Goal: Navigation & Orientation: Find specific page/section

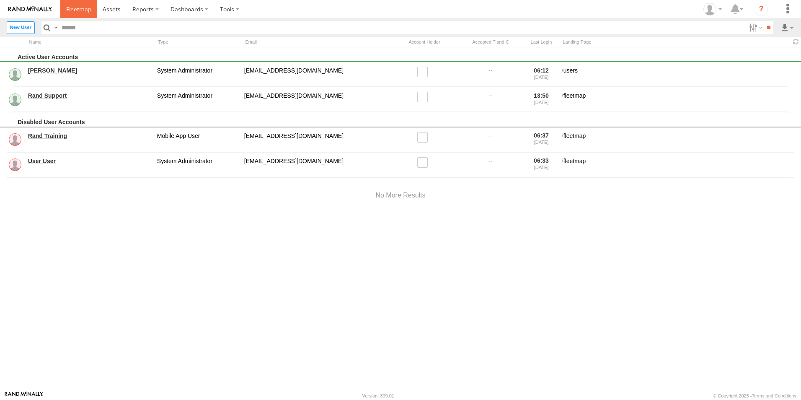
click at [68, 7] on span at bounding box center [78, 9] width 25 height 8
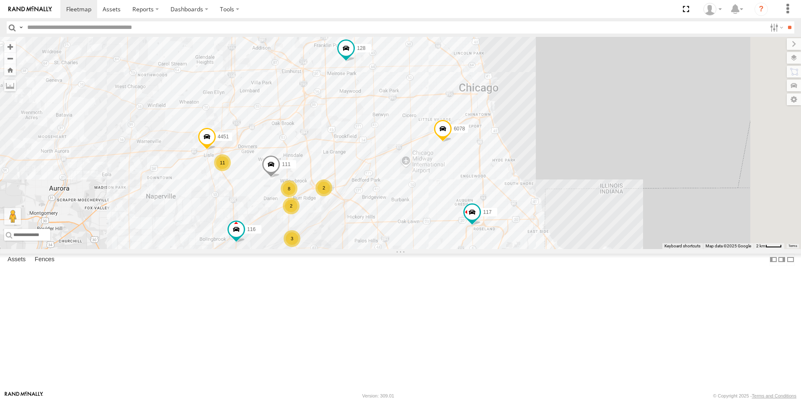
click at [0, 0] on div at bounding box center [0, 0] width 0 height 0
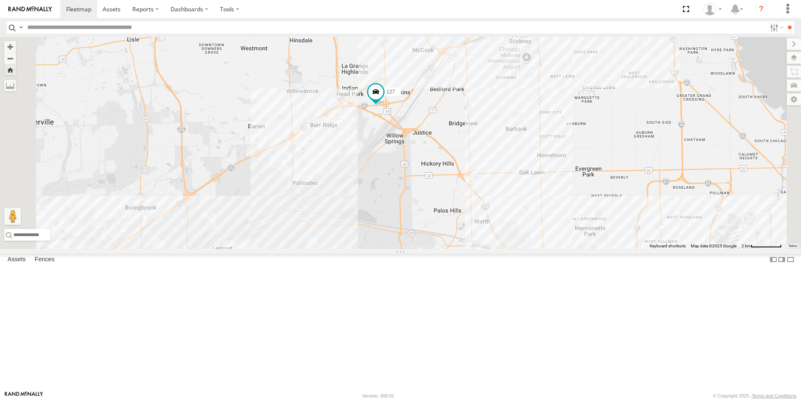
click at [23, 10] on img at bounding box center [30, 9] width 44 height 6
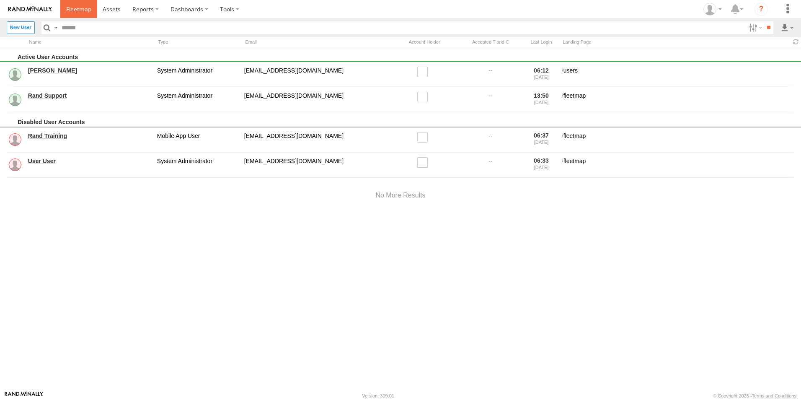
click at [86, 8] on span at bounding box center [78, 9] width 25 height 8
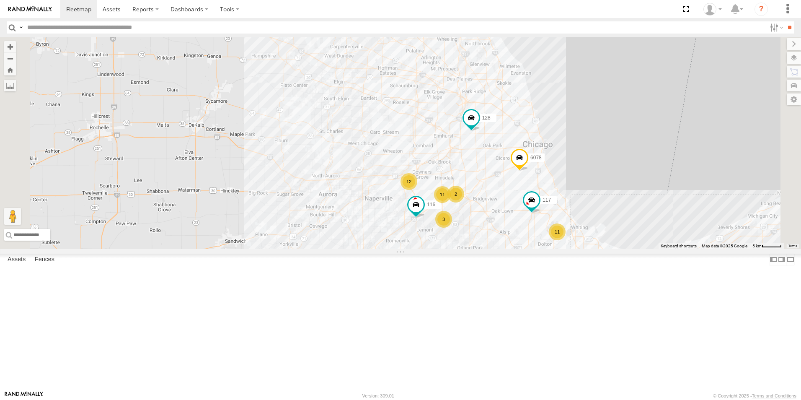
click at [0, 0] on div at bounding box center [0, 0] width 0 height 0
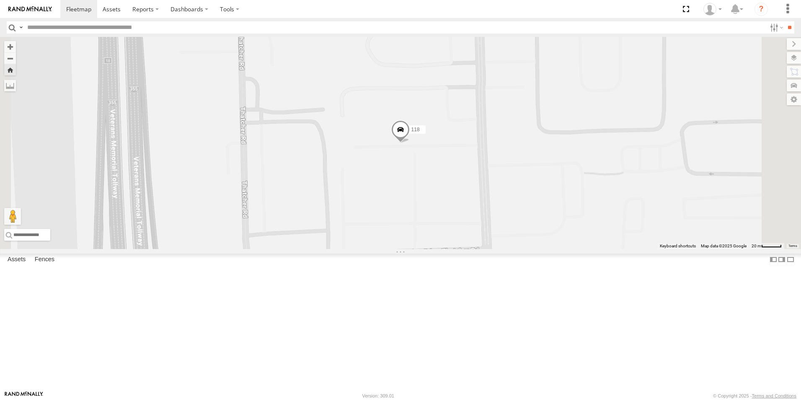
scroll to position [168, 0]
click at [0, 0] on div at bounding box center [0, 0] width 0 height 0
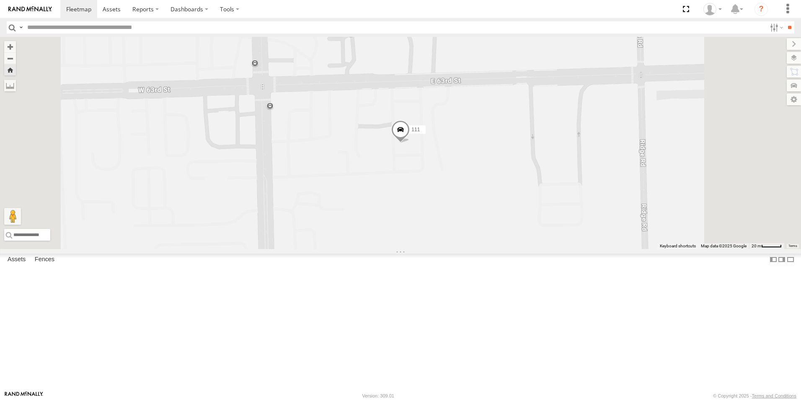
scroll to position [293, 0]
click at [0, 0] on div at bounding box center [0, 0] width 0 height 0
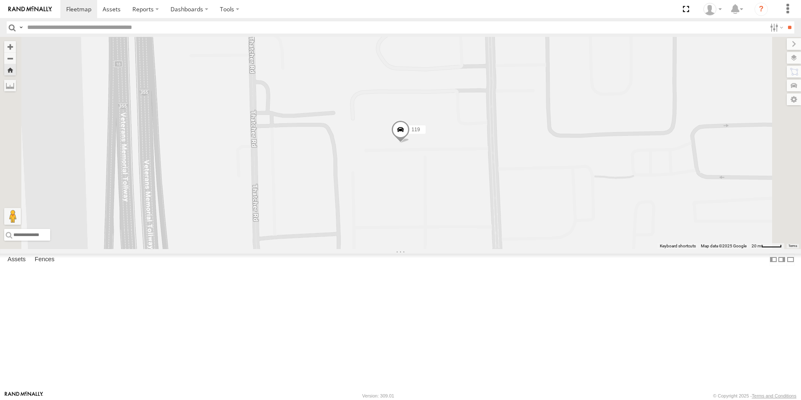
click at [36, 6] on img at bounding box center [30, 9] width 44 height 6
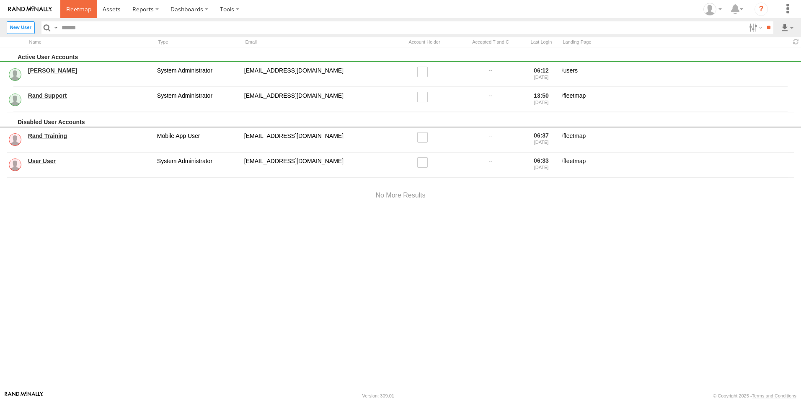
drag, startPoint x: 0, startPoint y: 0, endPoint x: 78, endPoint y: 9, distance: 78.9
click at [78, 9] on span at bounding box center [78, 9] width 25 height 8
